Goal: Task Accomplishment & Management: Manage account settings

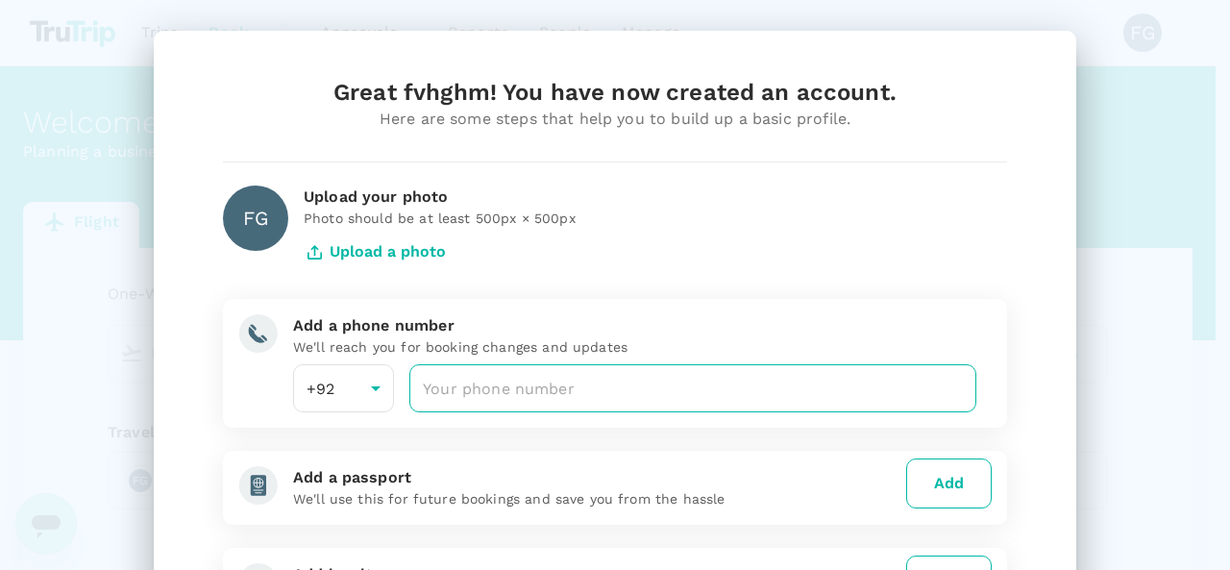
click at [498, 376] on input "number" at bounding box center [692, 388] width 567 height 48
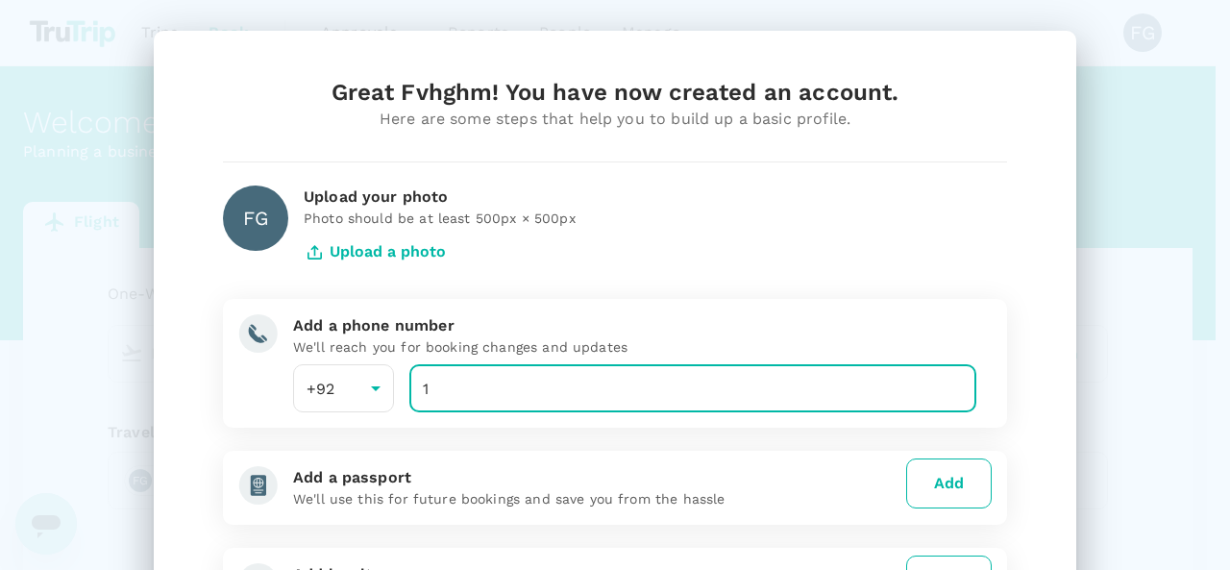
scroll to position [96, 0]
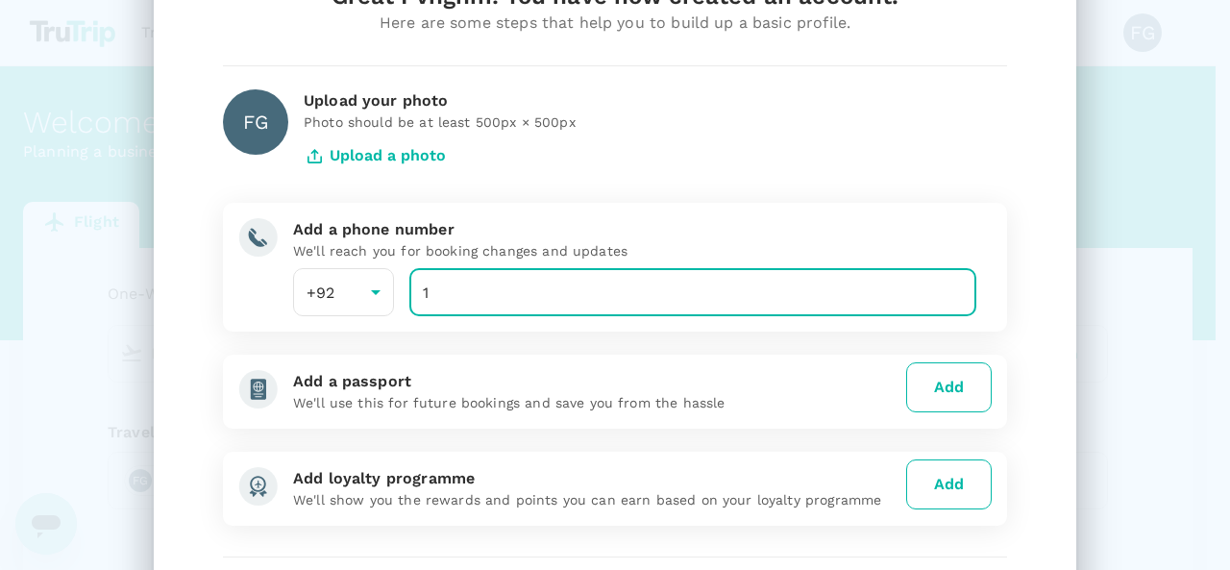
click at [535, 291] on input "1" at bounding box center [692, 292] width 567 height 48
type input "1112254454"
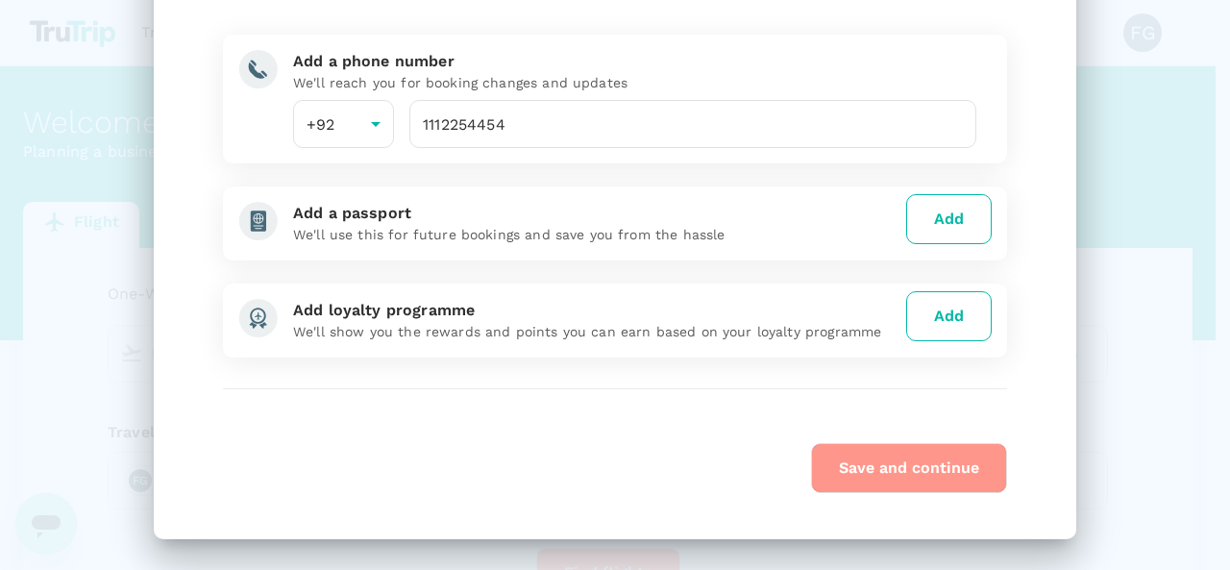
click at [912, 466] on button "Save and continue" at bounding box center [909, 468] width 196 height 50
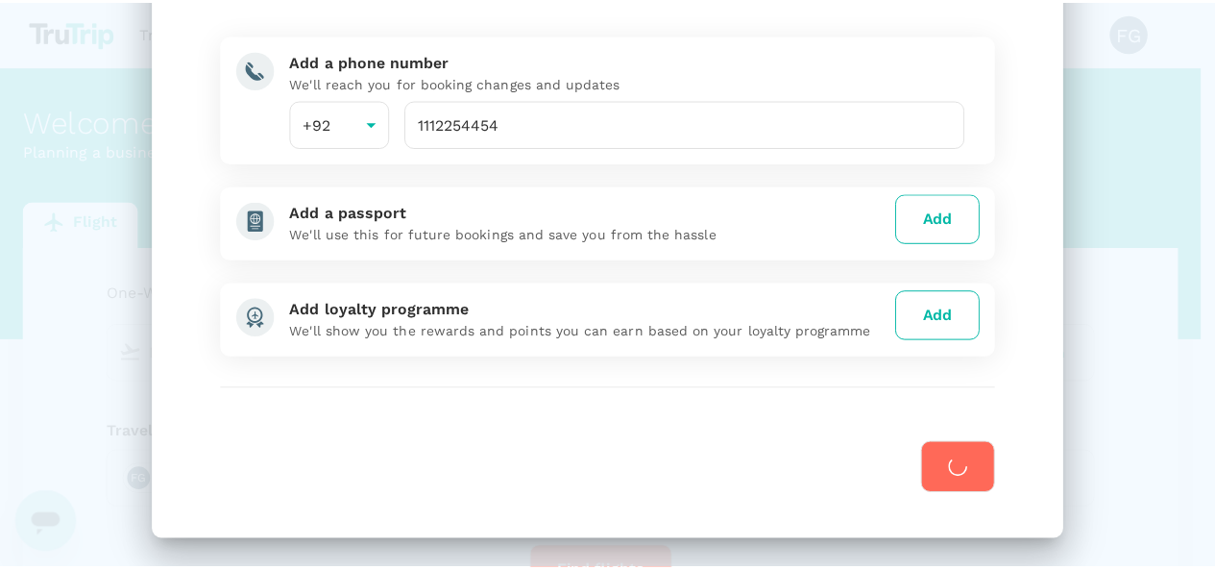
scroll to position [0, 0]
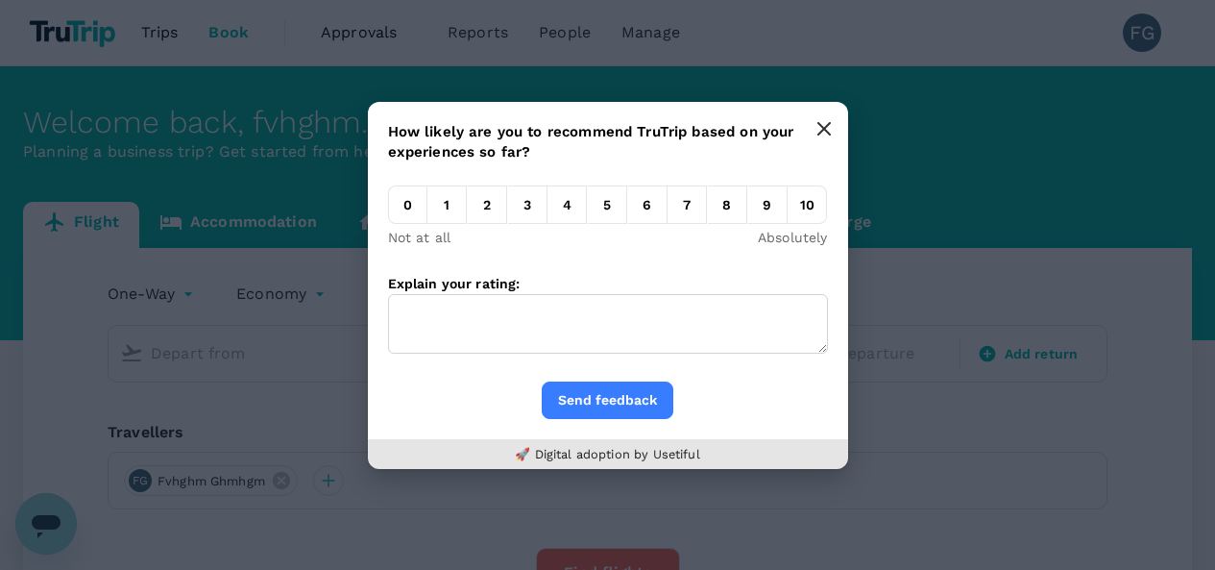
click at [832, 135] on button "button" at bounding box center [824, 129] width 38 height 38
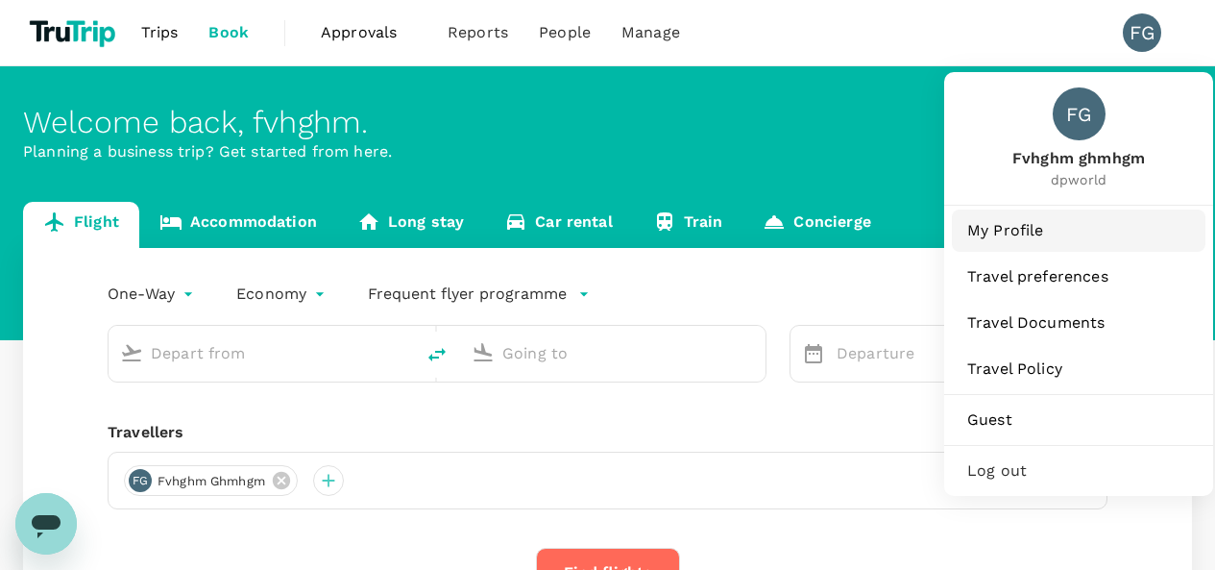
click at [1022, 237] on span "My Profile" at bounding box center [1078, 230] width 223 height 23
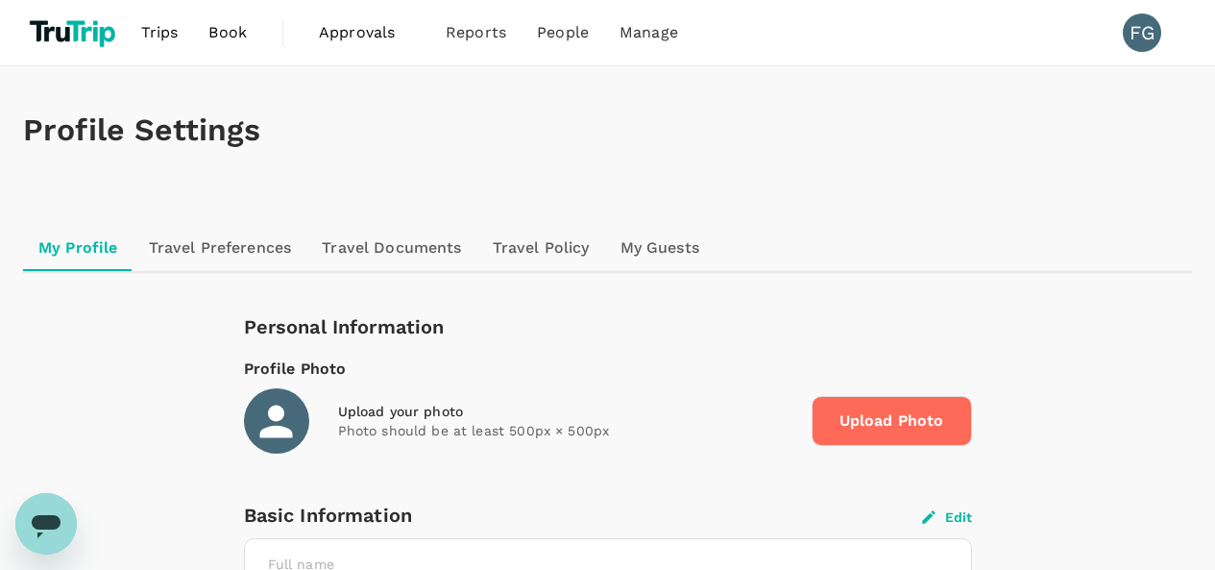
click at [1142, 33] on div "FG" at bounding box center [1142, 32] width 38 height 38
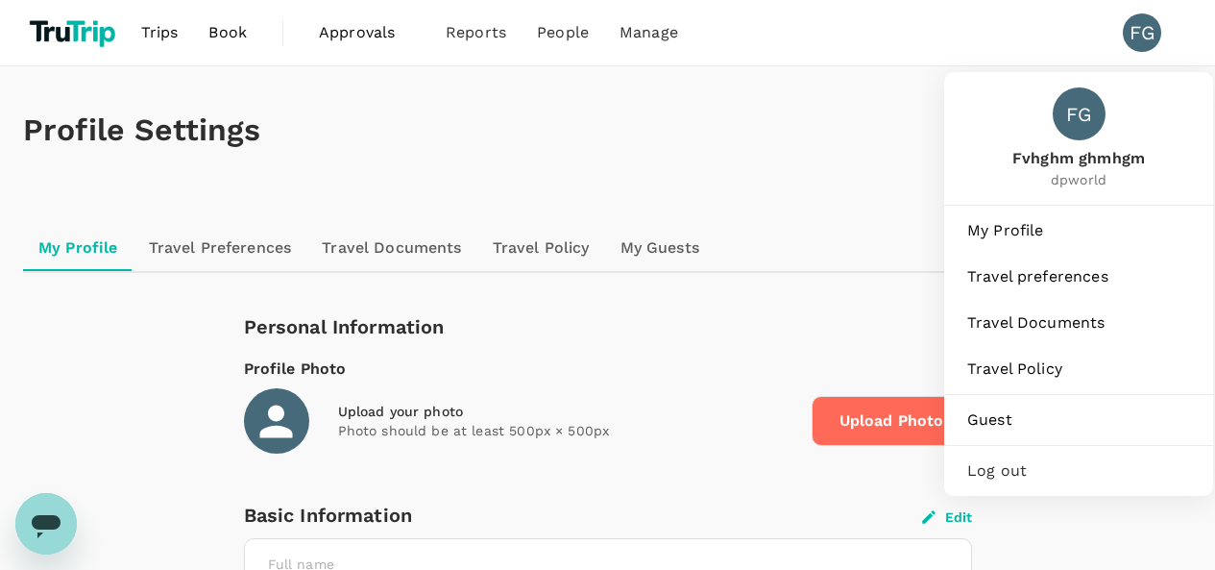
click at [1152, 9] on li "FG" at bounding box center [1150, 32] width 85 height 65
click at [1001, 414] on span "Guest" at bounding box center [1078, 419] width 223 height 23
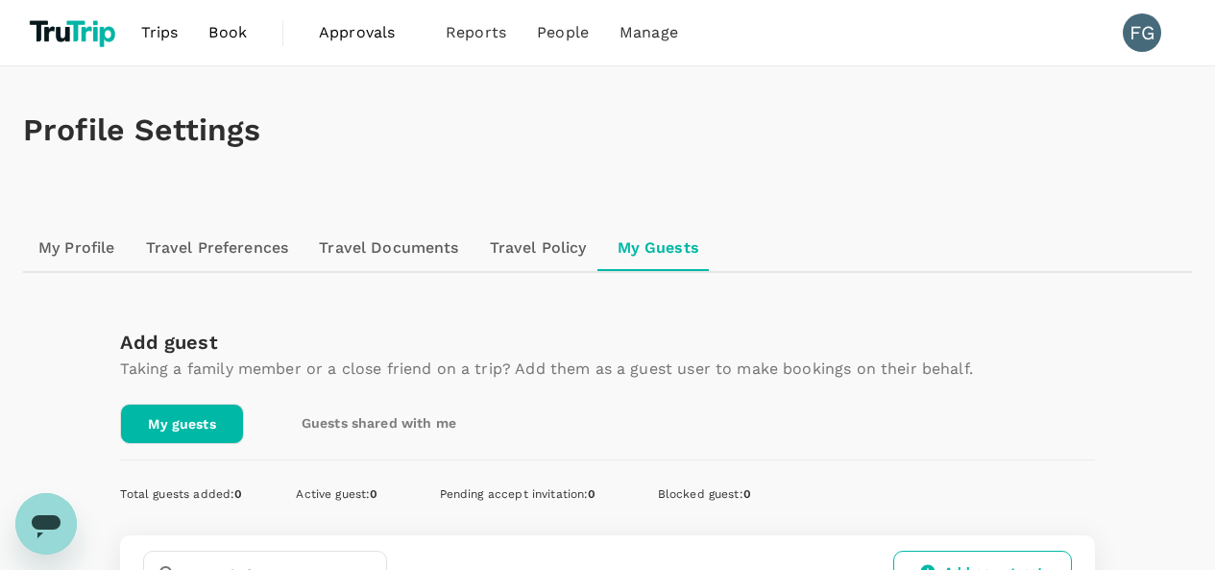
scroll to position [192, 0]
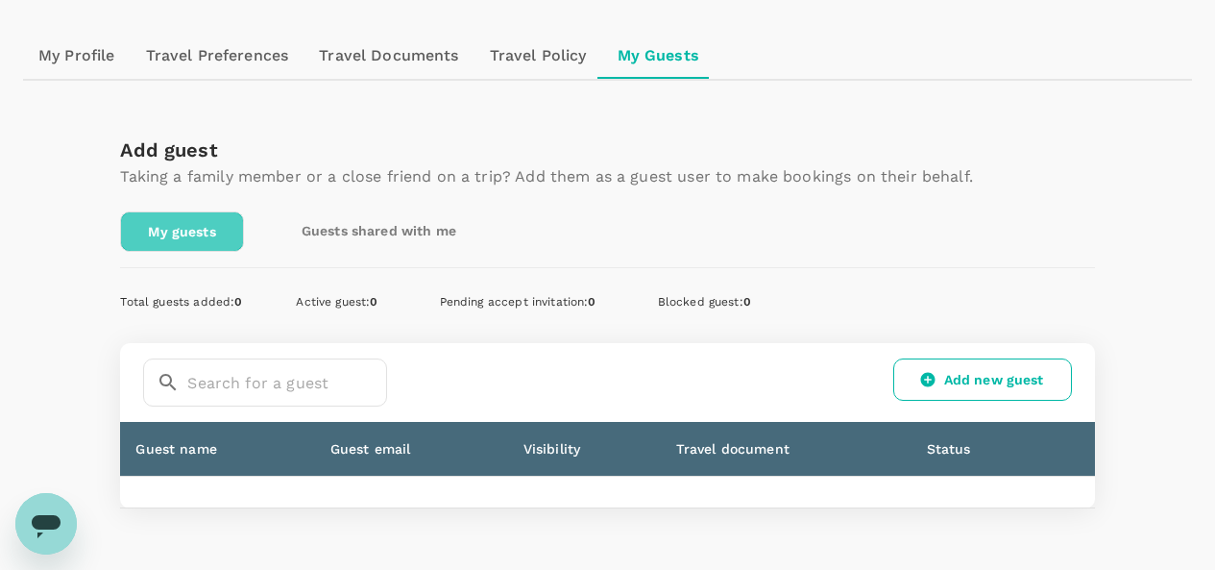
click at [224, 237] on link "My guests" at bounding box center [181, 231] width 123 height 40
